Goal: Transaction & Acquisition: Book appointment/travel/reservation

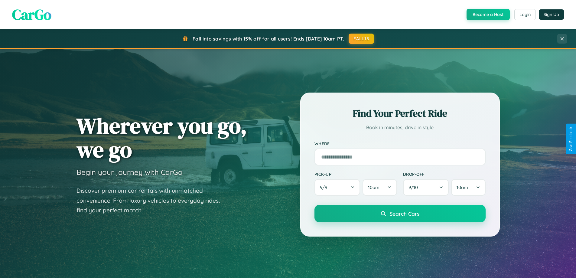
scroll to position [18, 0]
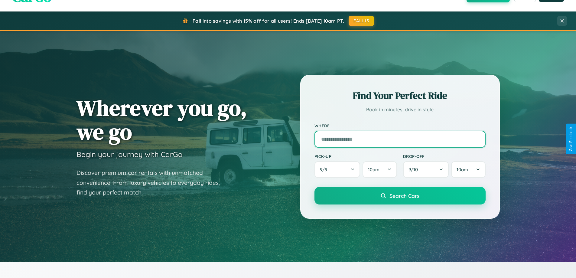
click at [400, 139] on input "text" at bounding box center [399, 139] width 171 height 17
type input "**********"
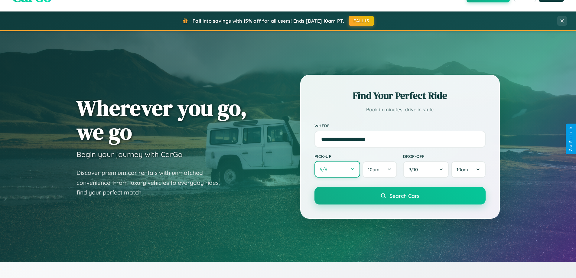
click at [337, 169] on button "9 / 9" at bounding box center [337, 169] width 46 height 17
select select "*"
select select "****"
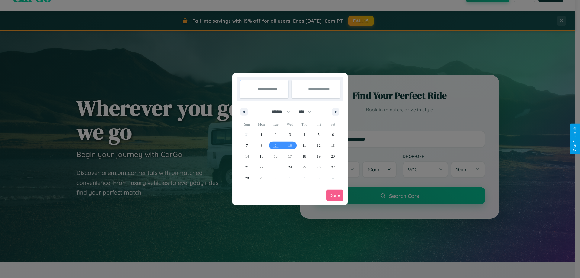
click at [278, 112] on select "******* ******** ***** ***** *** **** **** ****** ********* ******* ******** **…" at bounding box center [280, 112] width 26 height 10
select select "*"
click at [290, 134] on span "1" at bounding box center [290, 134] width 2 height 11
type input "**********"
click at [304, 134] on span "2" at bounding box center [304, 134] width 2 height 11
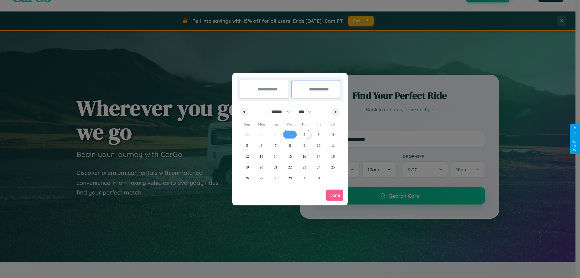
type input "**********"
click at [335, 195] on button "Done" at bounding box center [334, 195] width 17 height 11
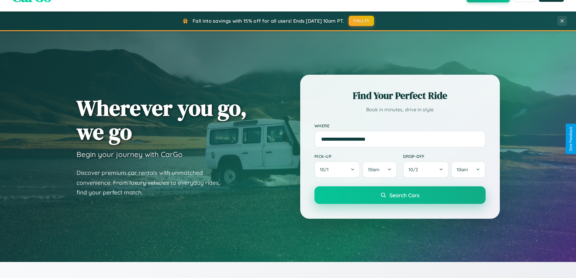
click at [400, 195] on span "Search Cars" at bounding box center [404, 195] width 30 height 7
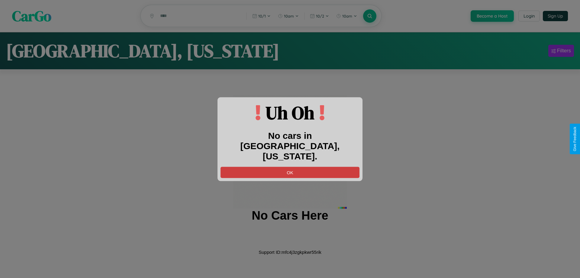
click at [290, 167] on button "OK" at bounding box center [290, 172] width 139 height 11
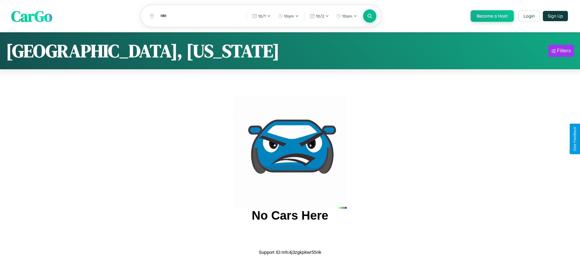
click at [32, 16] on span "CarGo" at bounding box center [31, 15] width 41 height 21
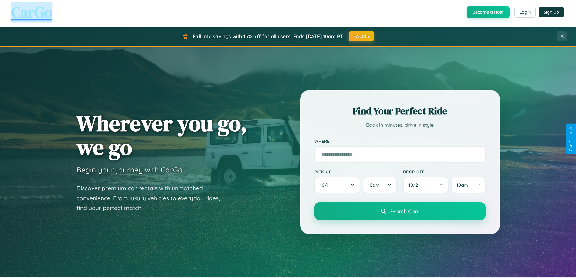
scroll to position [532, 0]
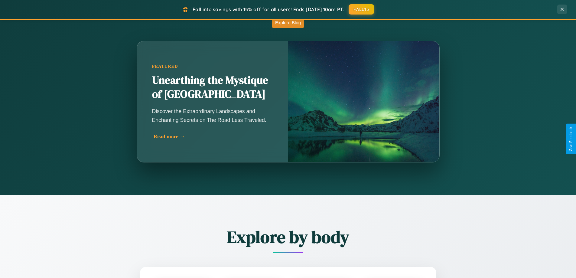
click at [212, 139] on div "Read more →" at bounding box center [214, 136] width 121 height 6
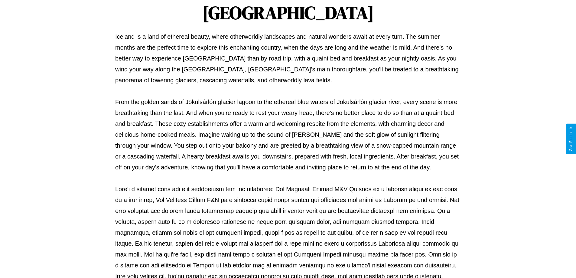
scroll to position [196, 0]
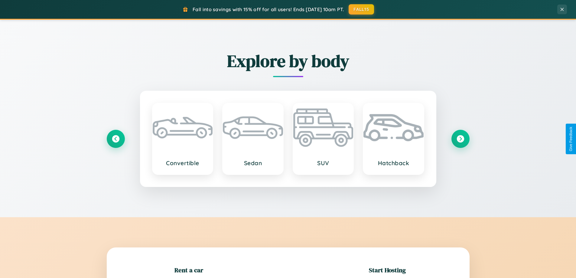
scroll to position [131, 0]
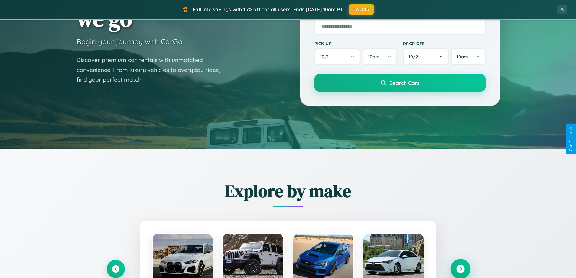
click at [460, 269] on icon at bounding box center [460, 269] width 8 height 8
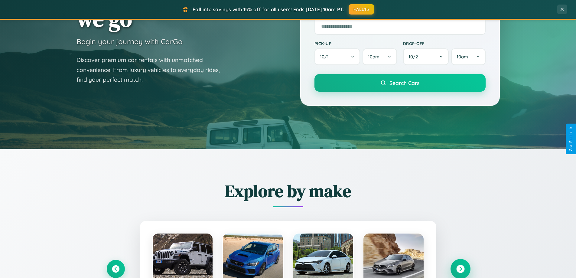
click at [460, 268] on icon at bounding box center [460, 269] width 8 height 8
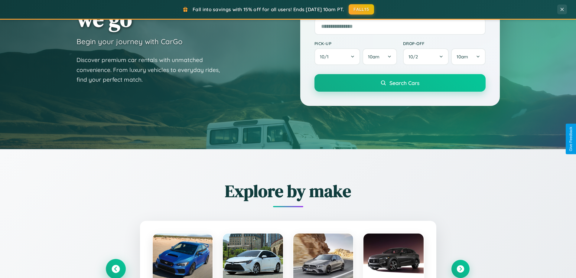
click at [115, 268] on icon at bounding box center [116, 269] width 8 height 8
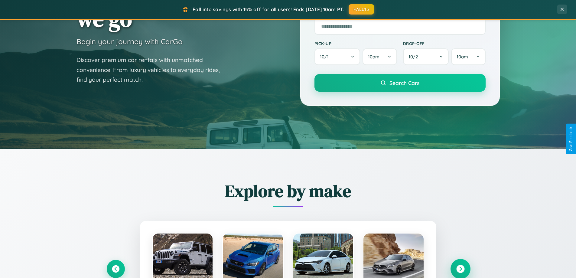
click at [460, 268] on icon at bounding box center [460, 269] width 8 height 8
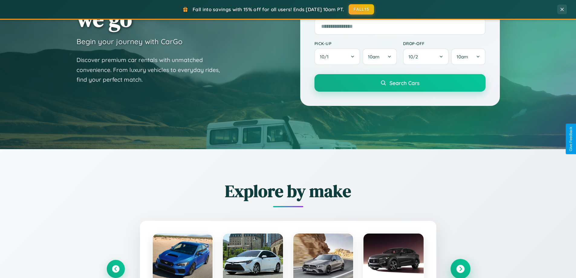
click at [460, 268] on icon at bounding box center [460, 269] width 8 height 8
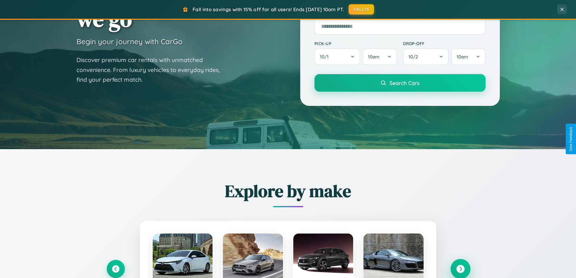
scroll to position [971, 0]
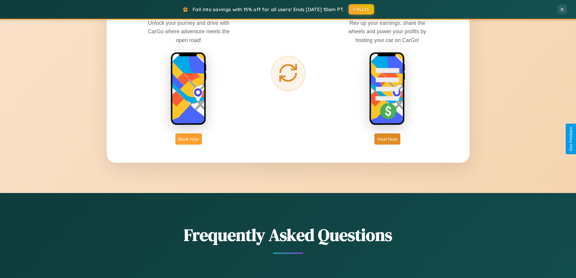
click at [189, 139] on button "Book Now" at bounding box center [188, 138] width 27 height 11
